Goal: Task Accomplishment & Management: Manage account settings

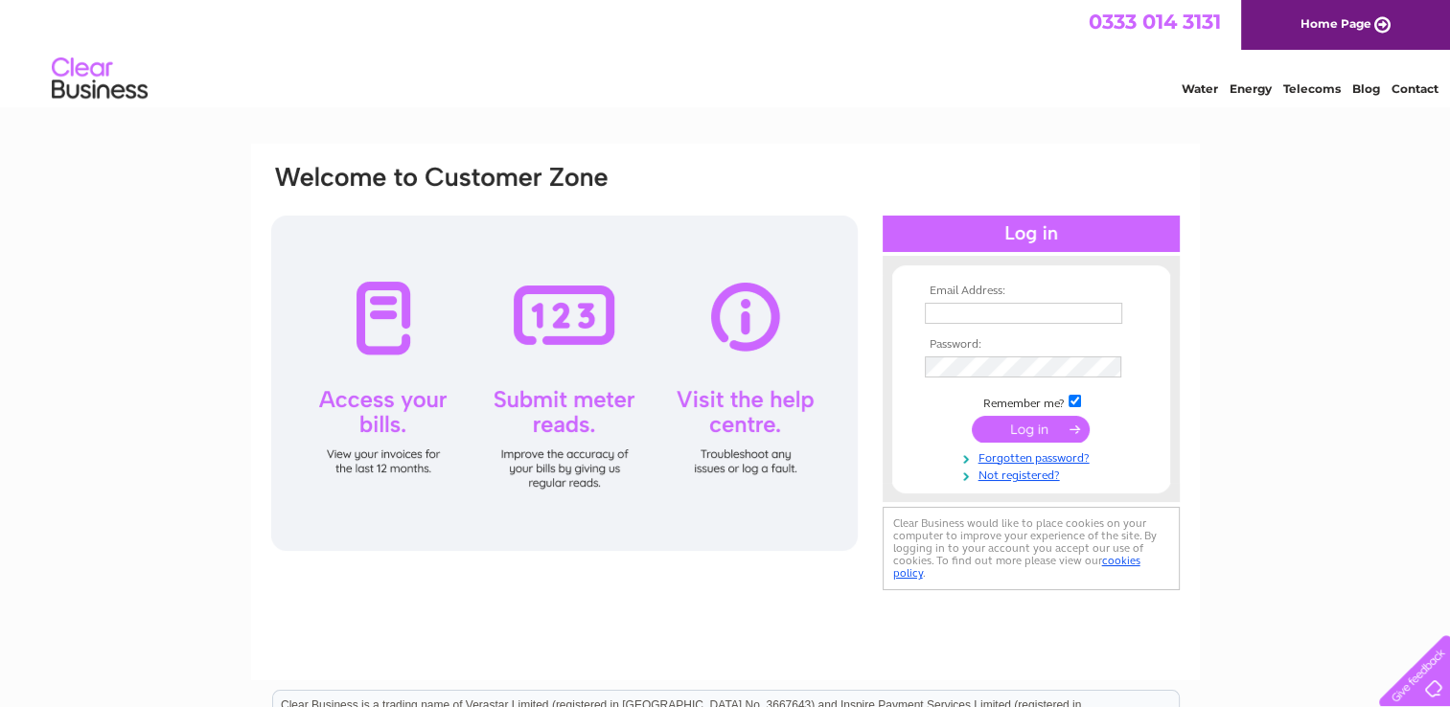
click at [1014, 324] on td at bounding box center [1031, 313] width 222 height 31
click at [1020, 319] on input "text" at bounding box center [1023, 313] width 197 height 21
type input "info@thebeautyspotcosmeticclinic.com"
click at [1008, 435] on input "submit" at bounding box center [1031, 430] width 118 height 27
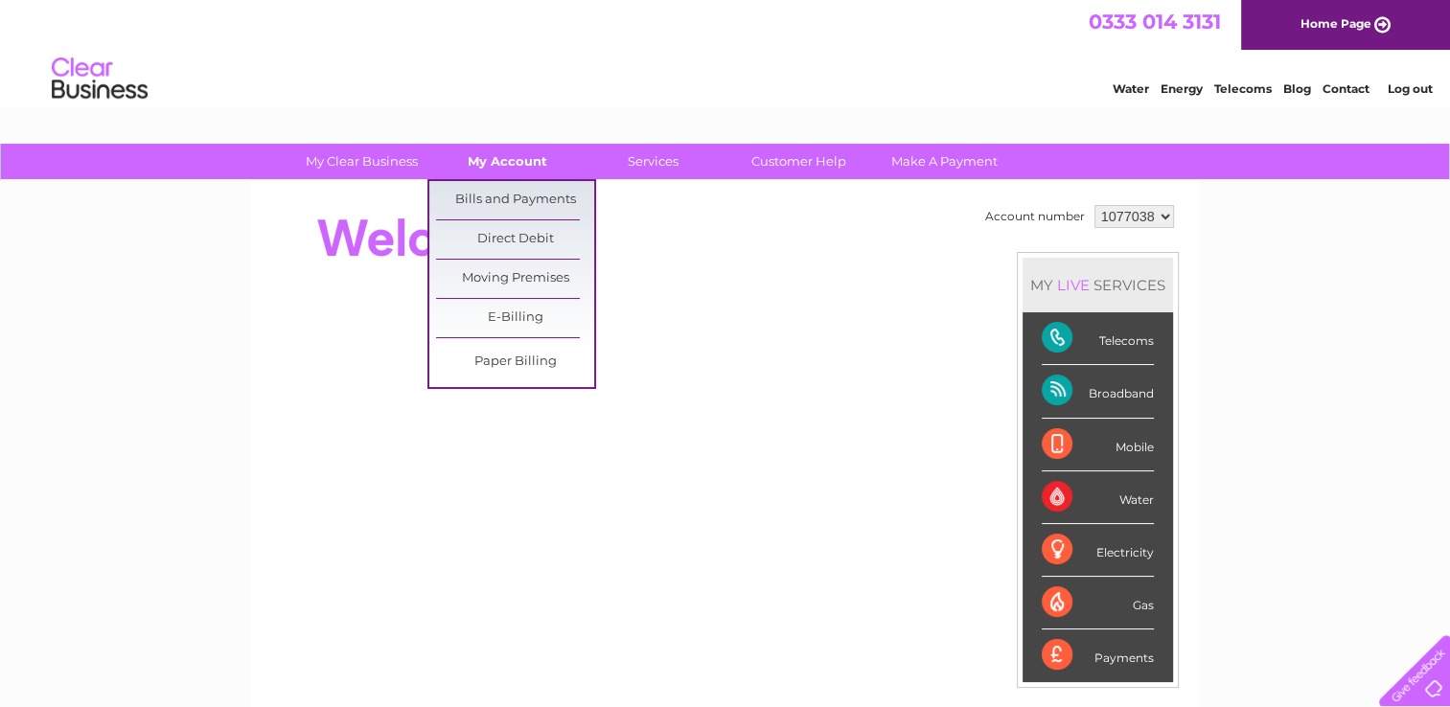
click at [516, 144] on link "My Account" at bounding box center [507, 161] width 158 height 35
click at [519, 195] on link "Bills and Payments" at bounding box center [515, 200] width 158 height 38
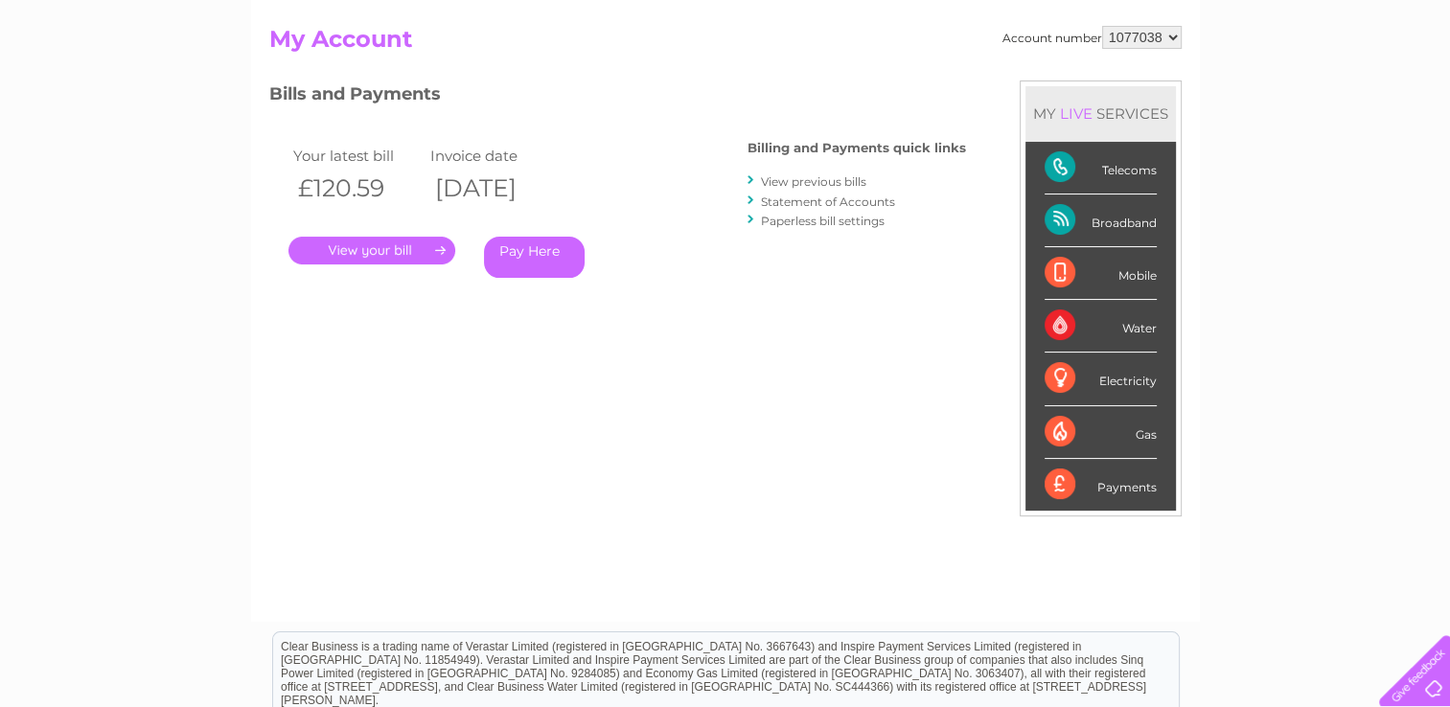
scroll to position [96, 0]
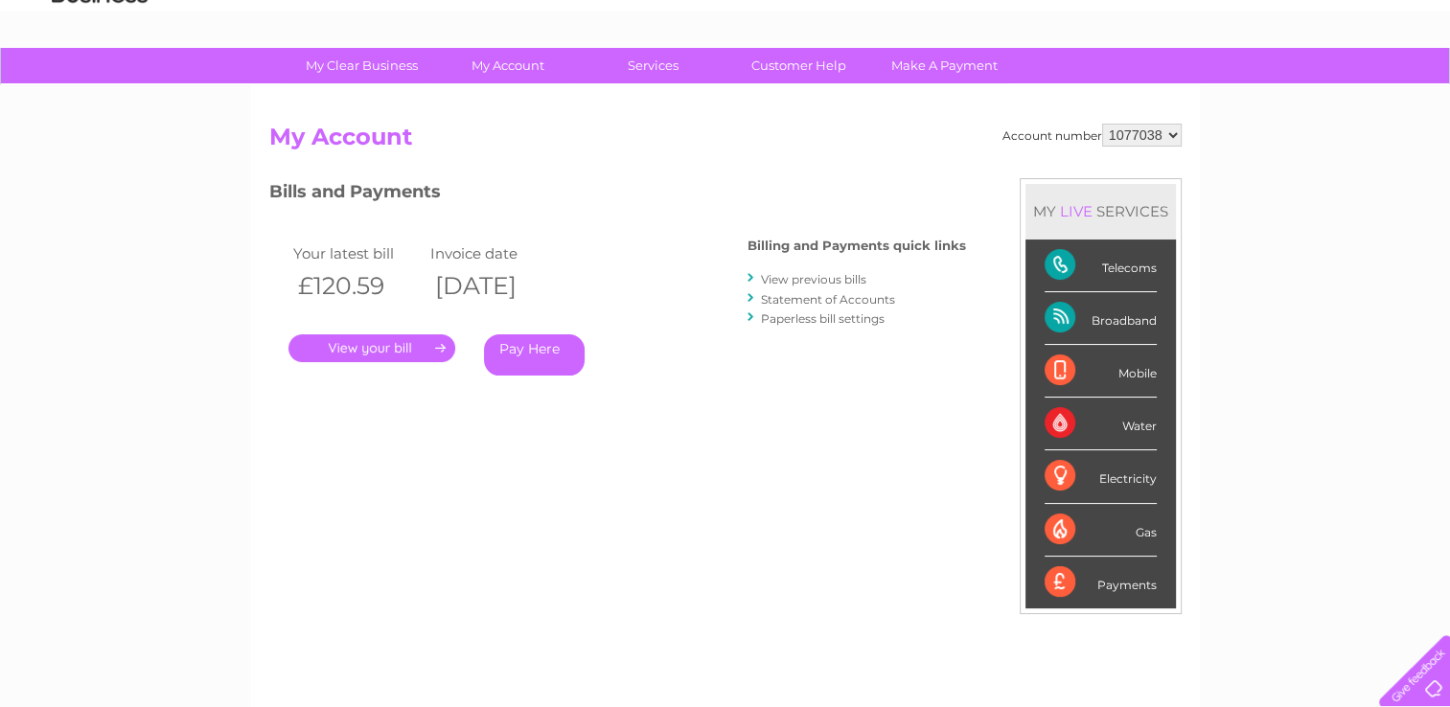
drag, startPoint x: 839, startPoint y: 297, endPoint x: 838, endPoint y: 281, distance: 16.3
click at [839, 297] on link "Statement of Accounts" at bounding box center [828, 299] width 134 height 14
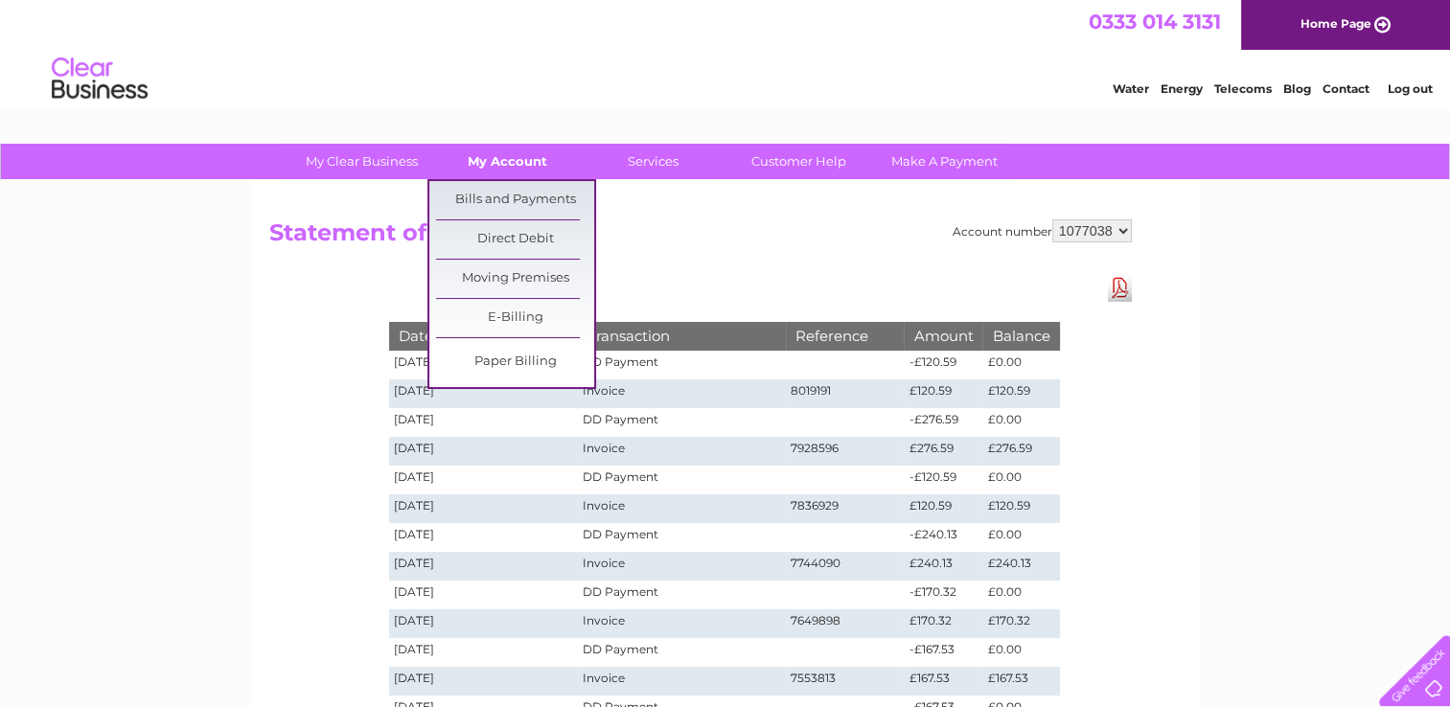
click at [509, 170] on link "My Account" at bounding box center [507, 161] width 158 height 35
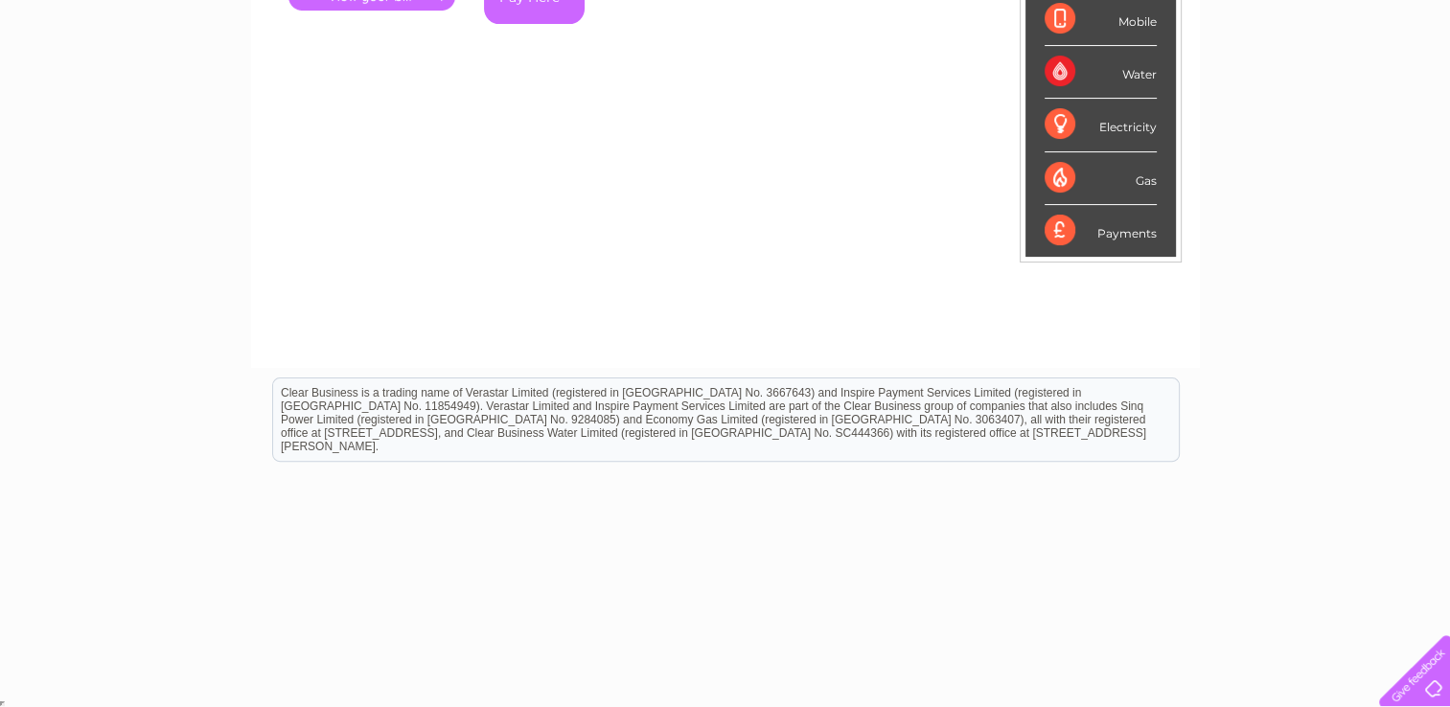
scroll to position [256, 0]
